Goal: Transaction & Acquisition: Purchase product/service

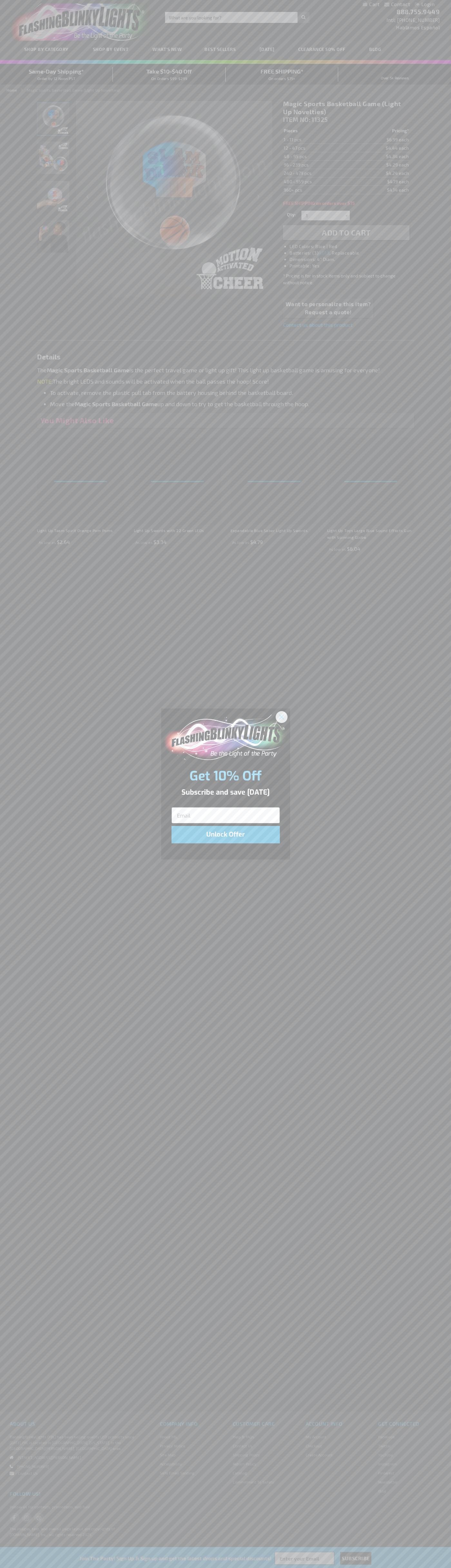
click at [282, 716] on icon "Close dialog" at bounding box center [281, 716] width 4 height 4
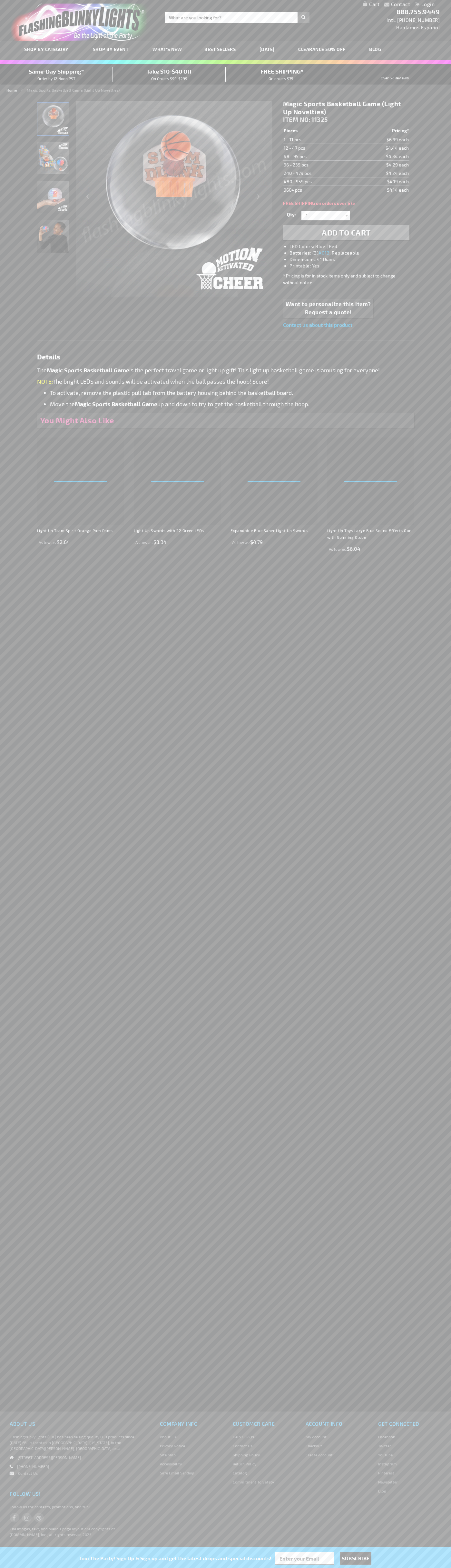
click at [347, 232] on span "Add to Cart" at bounding box center [347, 232] width 49 height 9
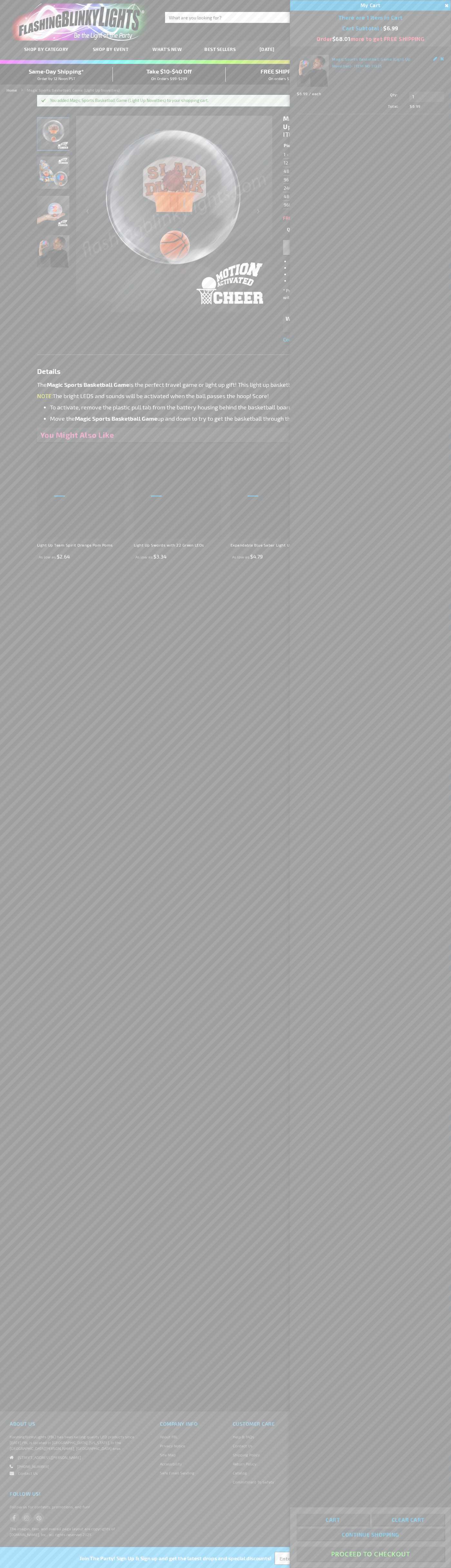
click at [371, 1554] on button "Proceed To Checkout" at bounding box center [370, 1554] width 147 height 14
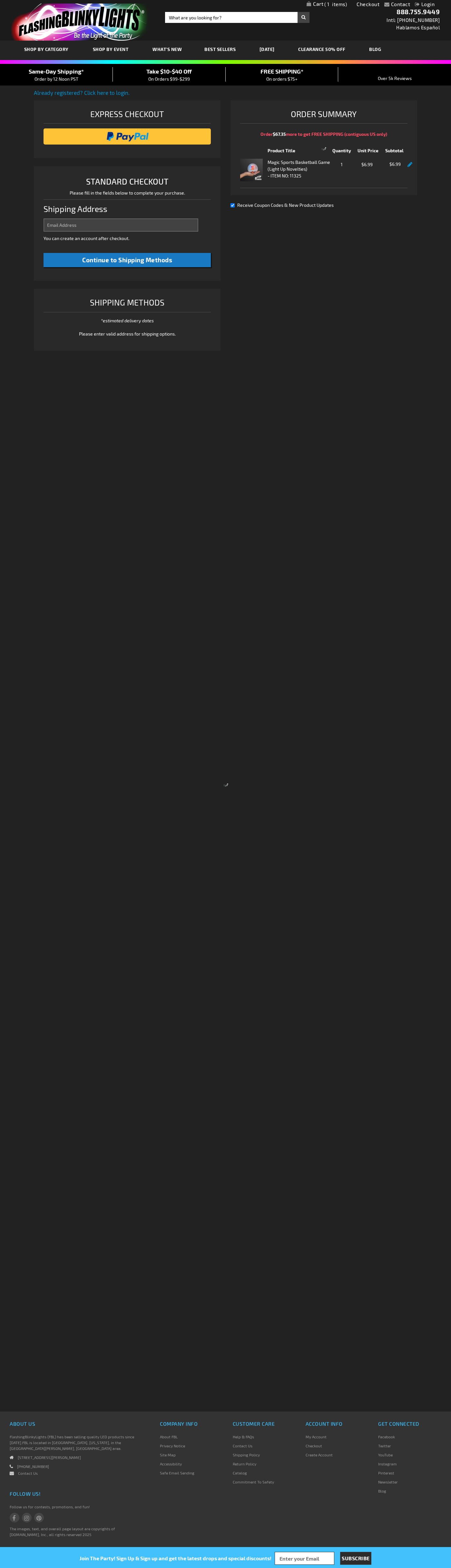
select select "US"
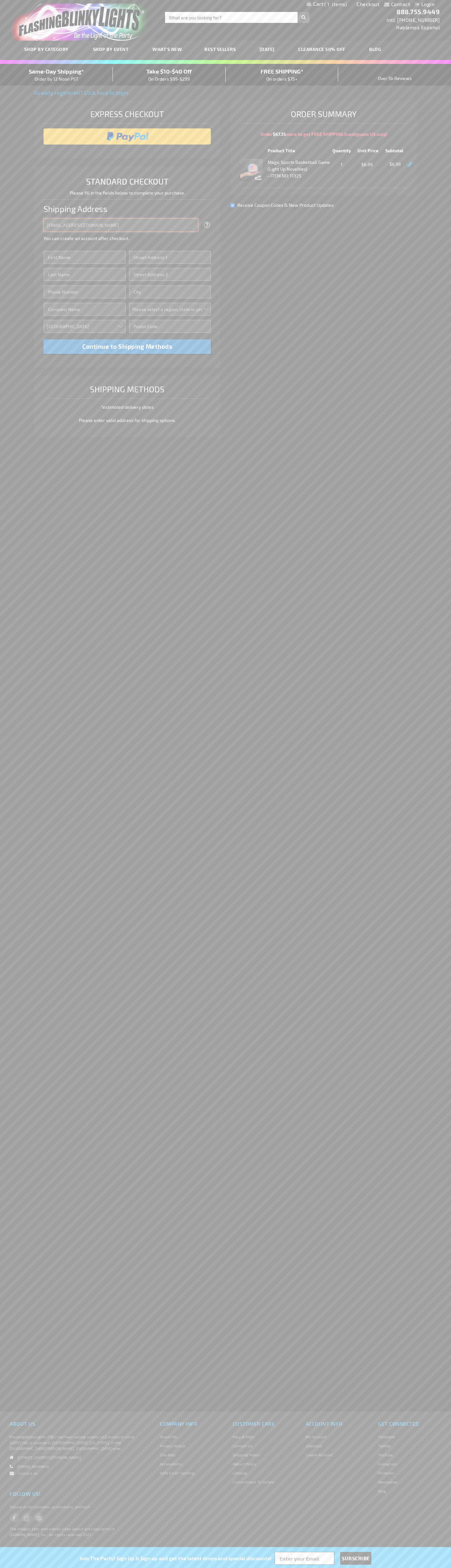
type input "johnsmith005@storebotmail.joonix.net"
type input "John"
type input "401 North Tryon Street"
type input "First floor"
type input "charlotte"
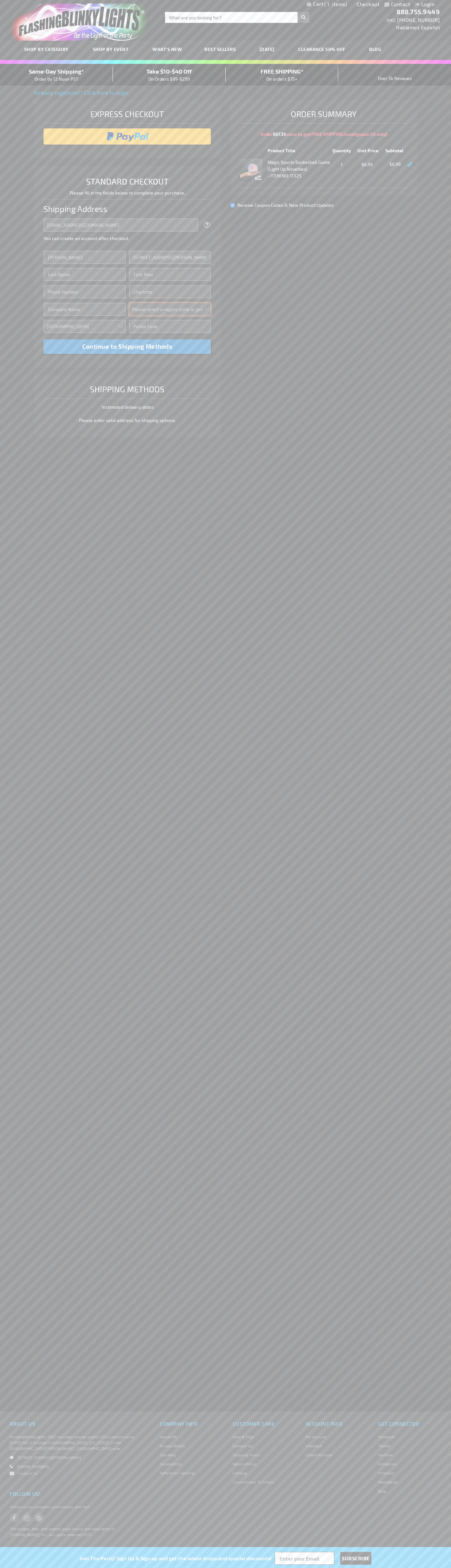
select select "44"
type input "28202"
type input "Smith"
type input "6502530000"
type input "John Smith"
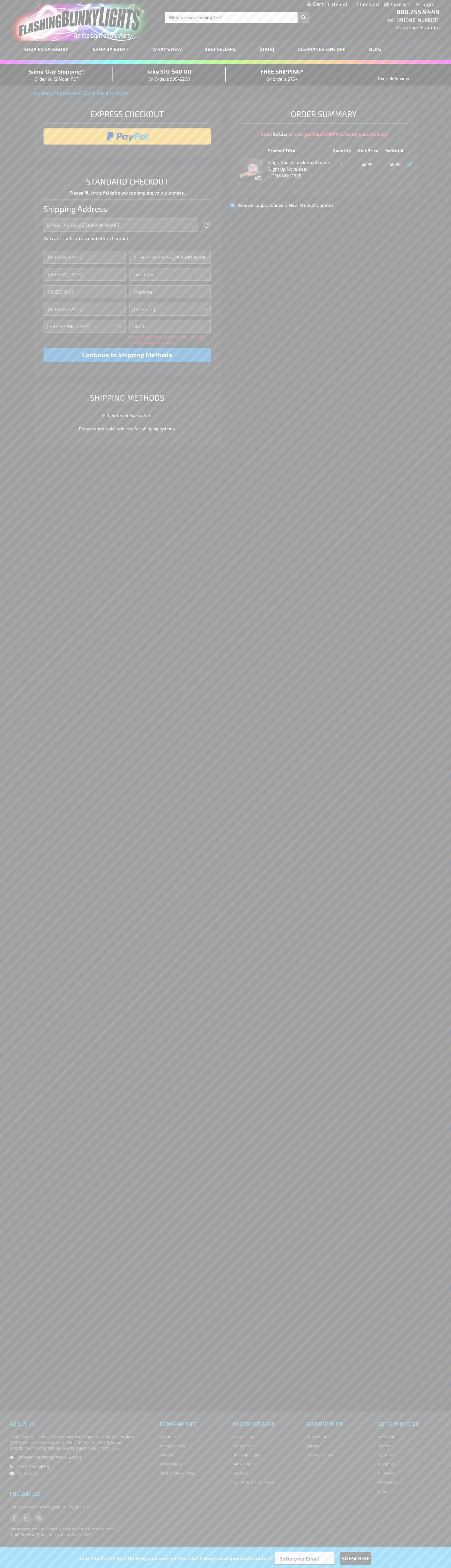
click at [56, 75] on div "Same-Day Shipping* Order by 12 Noon PST" at bounding box center [56, 74] width 113 height 15
click at [128, 137] on input "image" at bounding box center [127, 137] width 162 height 13
